Goal: Task Accomplishment & Management: Manage account settings

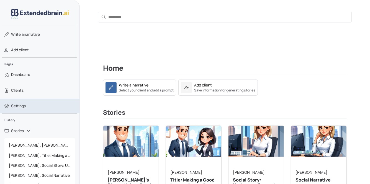
scroll to position [235, 0]
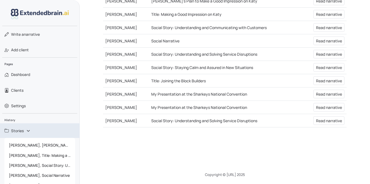
click at [21, 128] on span "Stories" at bounding box center [17, 131] width 13 height 6
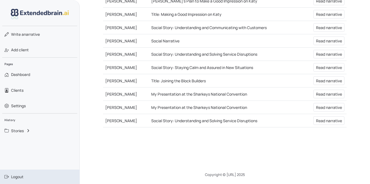
click at [19, 178] on span "Logout" at bounding box center [17, 177] width 12 height 6
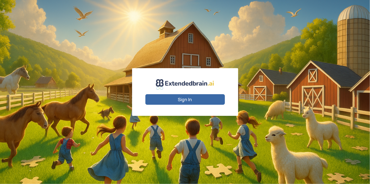
click at [190, 101] on button "Sign In" at bounding box center [186, 99] width 80 height 11
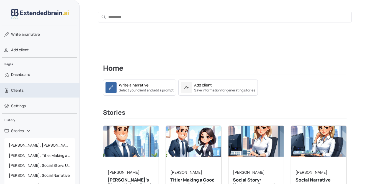
click at [24, 89] on link "Clients" at bounding box center [40, 90] width 80 height 14
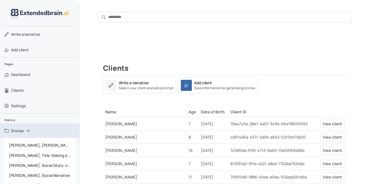
click at [20, 130] on span "Stories" at bounding box center [17, 131] width 13 height 6
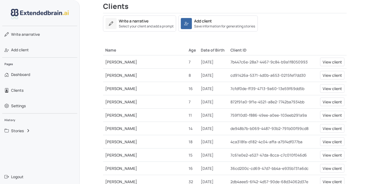
scroll to position [64, 0]
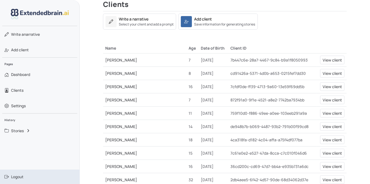
click at [17, 177] on span "Logout" at bounding box center [17, 177] width 12 height 6
